Goal: Task Accomplishment & Management: Manage account settings

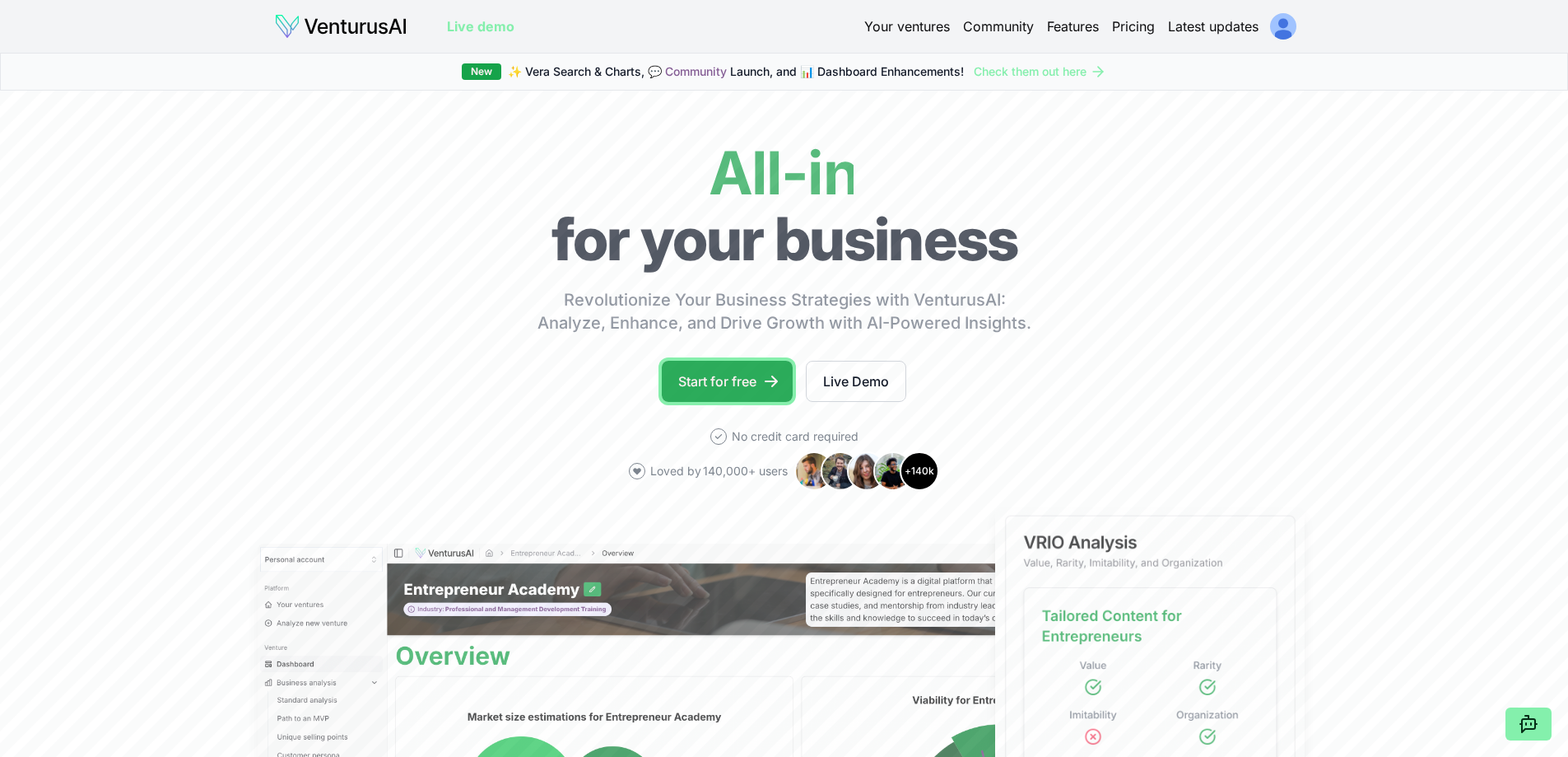
click at [699, 380] on link "Start for free" at bounding box center [726, 381] width 130 height 41
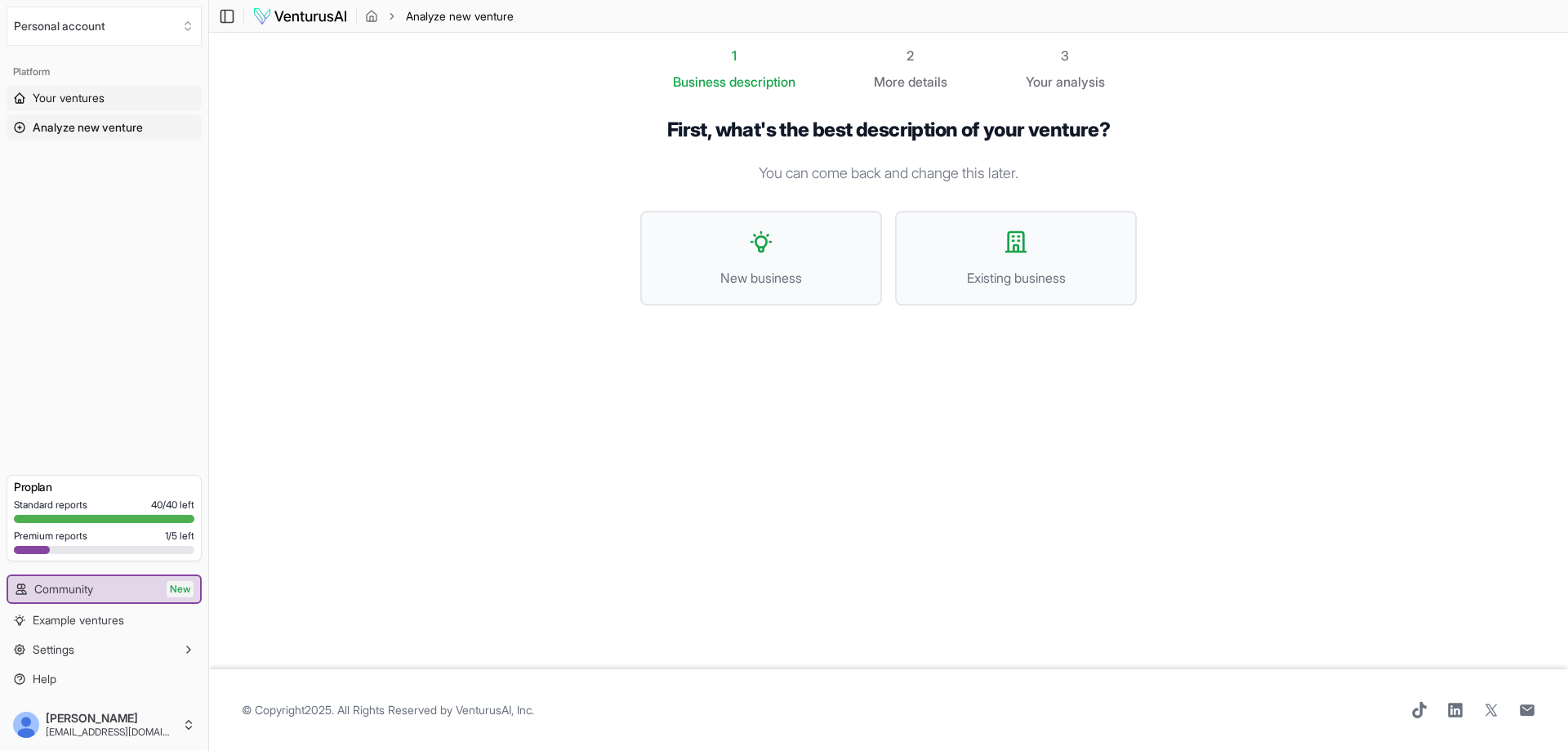
click at [117, 94] on link "Your ventures" at bounding box center [104, 98] width 196 height 26
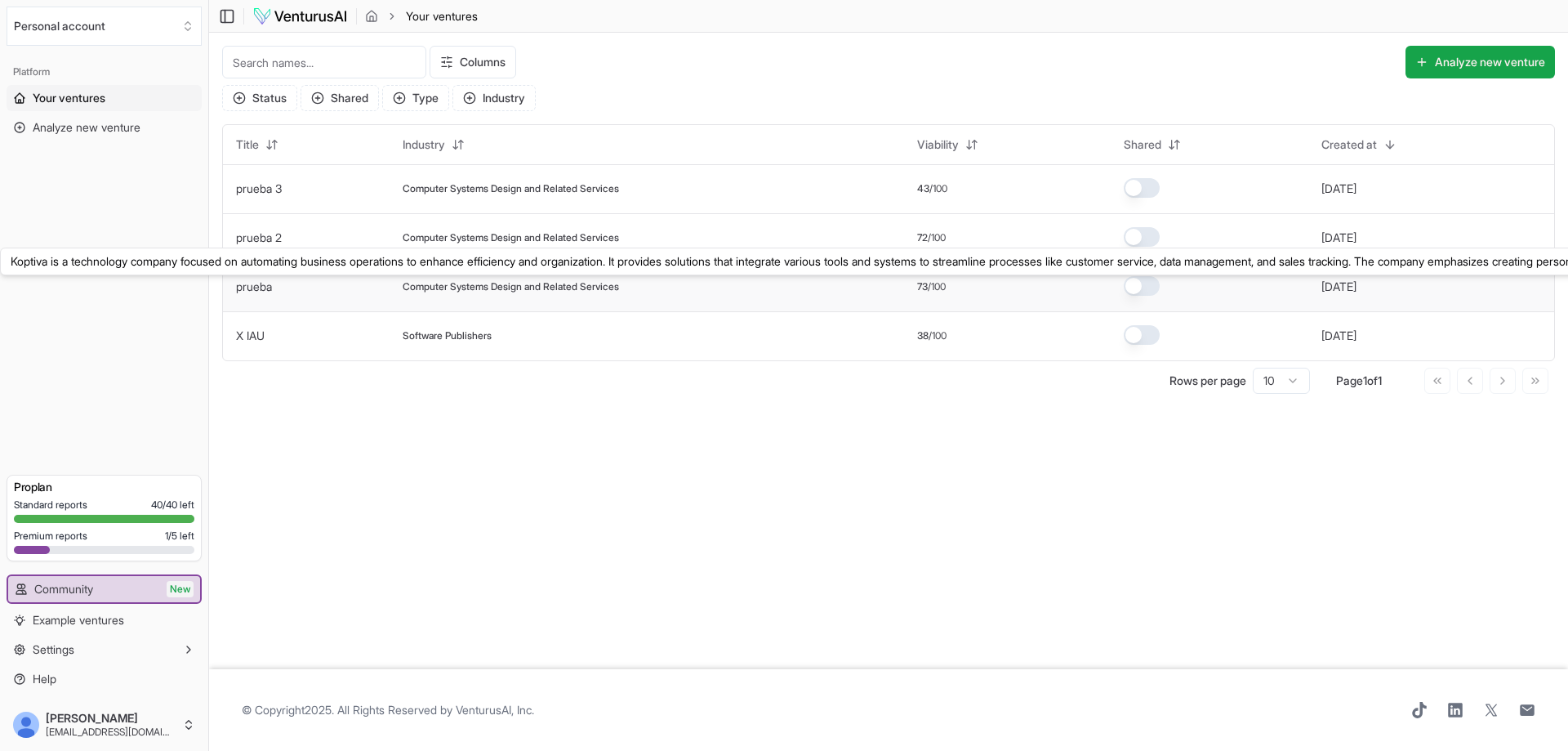
click at [248, 280] on link "prueba" at bounding box center [254, 286] width 36 height 14
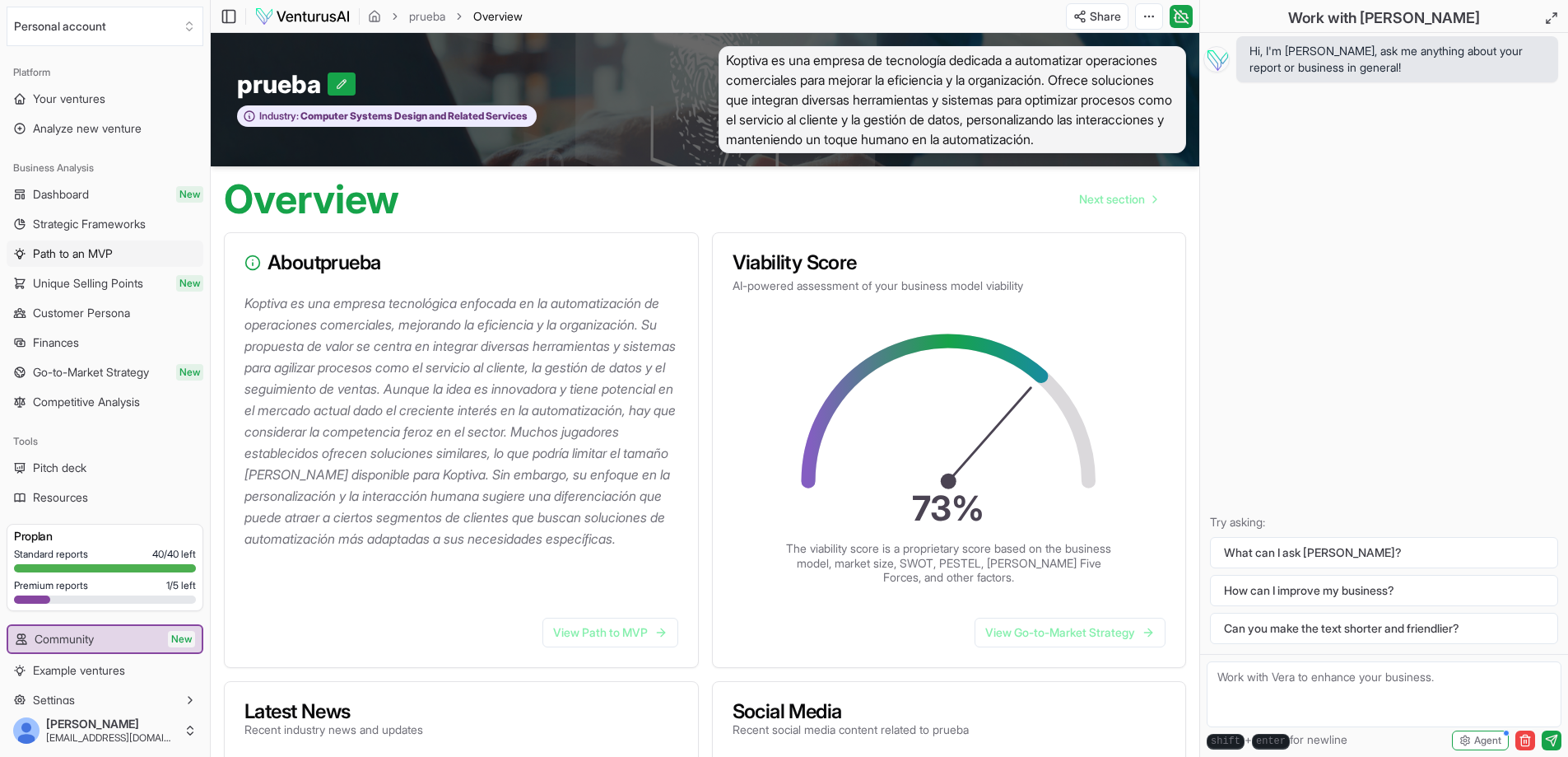
click at [86, 258] on span "Path to an MVP" at bounding box center [73, 253] width 80 height 16
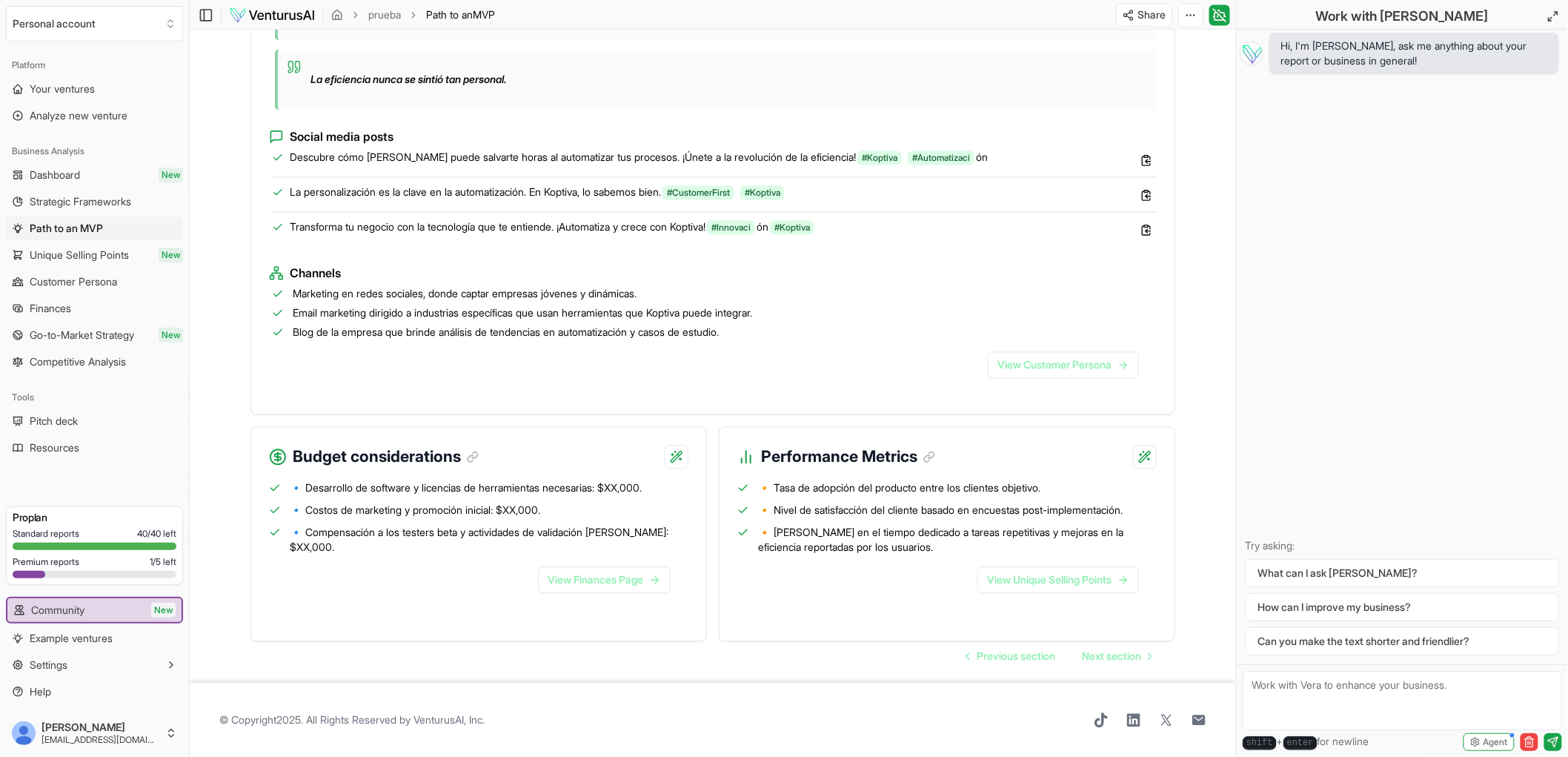
scroll to position [1324, 0]
